Goal: Transaction & Acquisition: Obtain resource

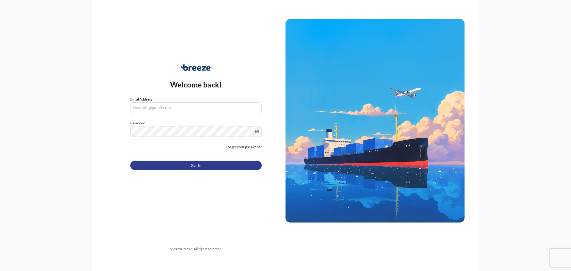
type input "[EMAIL_ADDRESS][DOMAIN_NAME]"
click at [190, 163] on button "Sign In" at bounding box center [195, 166] width 131 height 10
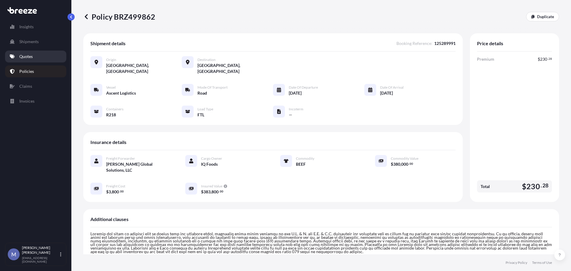
click at [31, 53] on link "Quotes" at bounding box center [35, 57] width 61 height 12
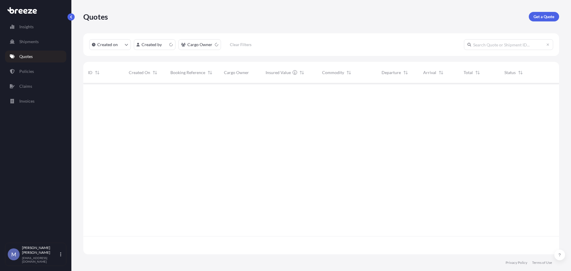
scroll to position [170, 471]
click at [539, 13] on link "Get a Quote" at bounding box center [544, 17] width 30 height 10
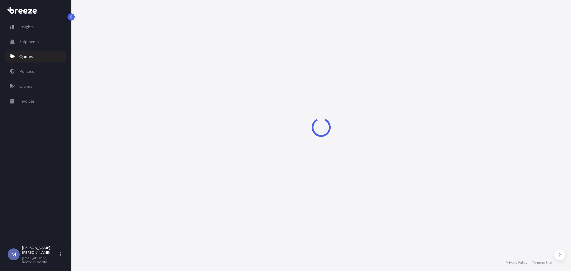
select select "Road"
select select "1"
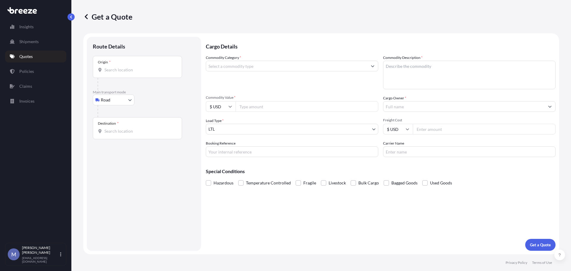
click at [137, 67] on input "Origin *" at bounding box center [139, 70] width 70 height 6
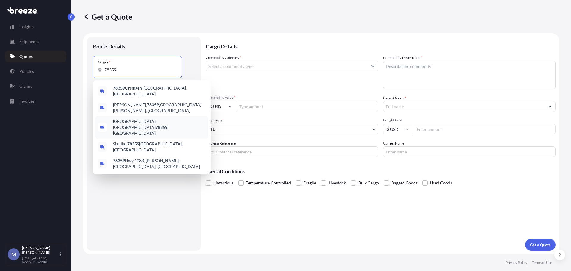
click at [125, 118] on span "[GEOGRAPHIC_DATA], [GEOGRAPHIC_DATA] 78359 , [GEOGRAPHIC_DATA]" at bounding box center [159, 127] width 93 height 18
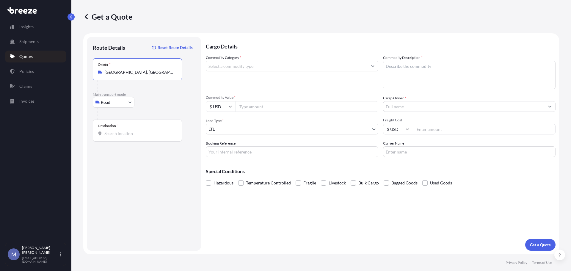
type input "[GEOGRAPHIC_DATA], [GEOGRAPHIC_DATA] 78359, [GEOGRAPHIC_DATA]"
click at [118, 135] on input "Destination *" at bounding box center [139, 133] width 70 height 6
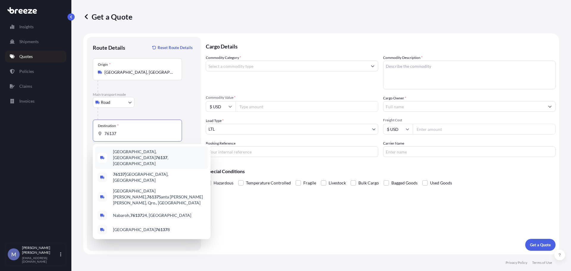
click at [121, 152] on span "[GEOGRAPHIC_DATA] , [GEOGRAPHIC_DATA]" at bounding box center [159, 158] width 93 height 18
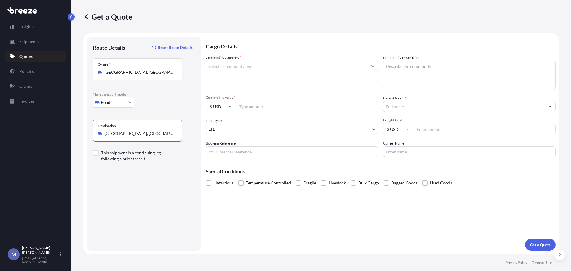
type input "[GEOGRAPHIC_DATA], [GEOGRAPHIC_DATA]"
click at [238, 66] on input "Commodity Category *" at bounding box center [286, 66] width 161 height 11
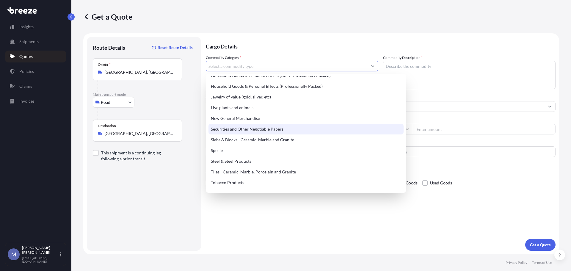
scroll to position [190, 0]
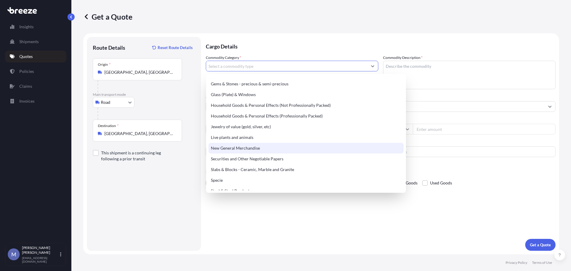
click at [231, 144] on div "New General Merchandise" at bounding box center [305, 148] width 195 height 11
type input "New General Merchandise"
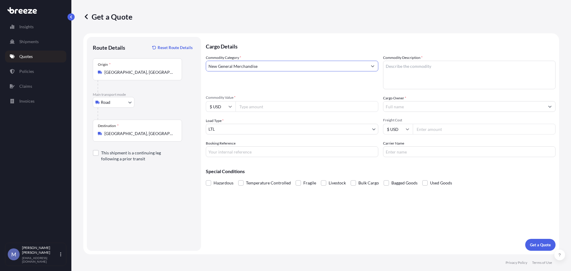
click at [404, 71] on textarea "Commodity Description *" at bounding box center [469, 75] width 172 height 29
type textarea "Air compressor"
click at [272, 103] on input "Commodity Value *" at bounding box center [306, 106] width 143 height 11
type input "350000"
click at [453, 104] on input "Cargo Owner *" at bounding box center [463, 106] width 161 height 11
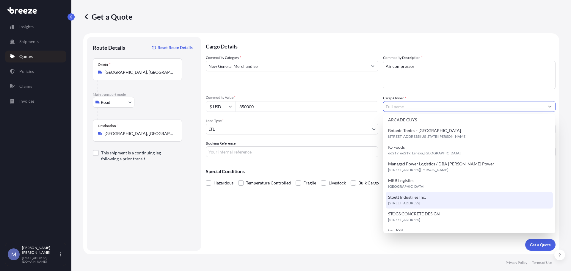
scroll to position [0, 0]
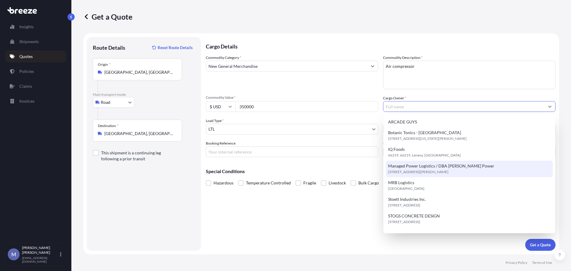
click at [416, 169] on span "[STREET_ADDRESS][PERSON_NAME]" at bounding box center [418, 172] width 60 height 6
type input "Managed Power Logistics / DBA [PERSON_NAME] Power"
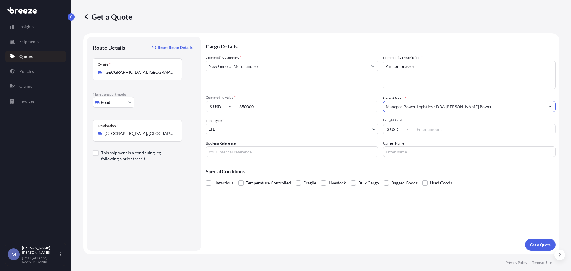
click at [245, 127] on body "10 options available. Insights Shipments Quotes Policies Claims Invoices M [PER…" at bounding box center [285, 135] width 571 height 271
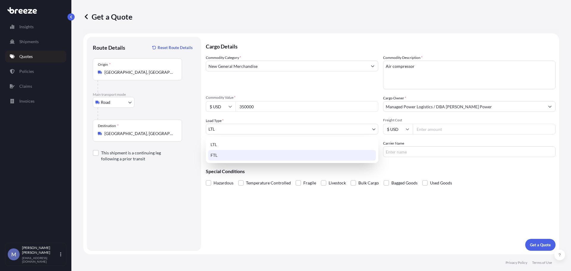
click at [221, 154] on div "FTL" at bounding box center [292, 155] width 168 height 11
select select "2"
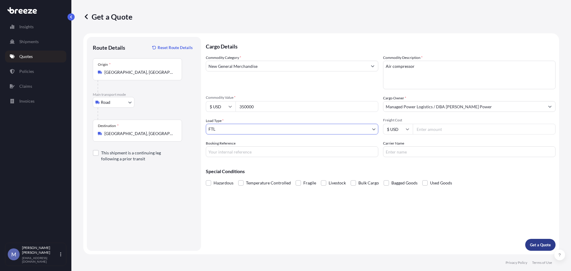
click at [533, 242] on p "Get a Quote" at bounding box center [540, 245] width 21 height 6
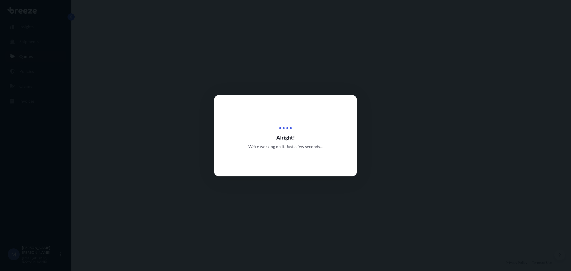
select select "Road"
select select "2"
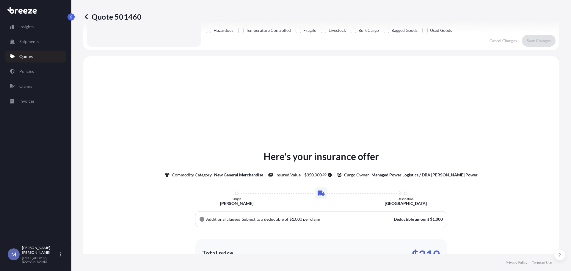
scroll to position [179, 0]
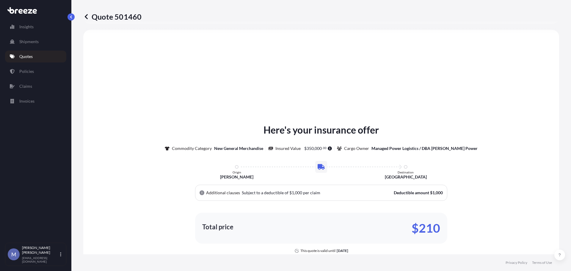
click at [31, 51] on link "Quotes" at bounding box center [35, 57] width 61 height 12
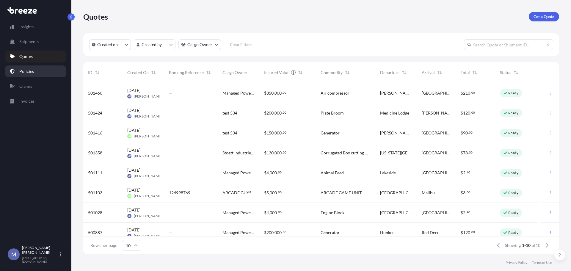
click at [19, 70] on p "Policies" at bounding box center [26, 71] width 15 height 6
